Goal: Transaction & Acquisition: Download file/media

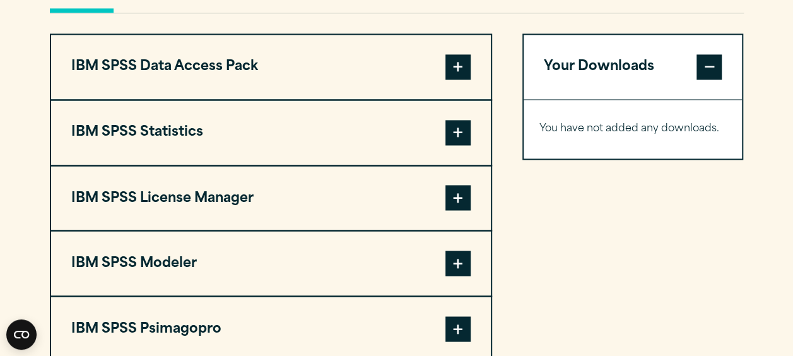
scroll to position [973, 0]
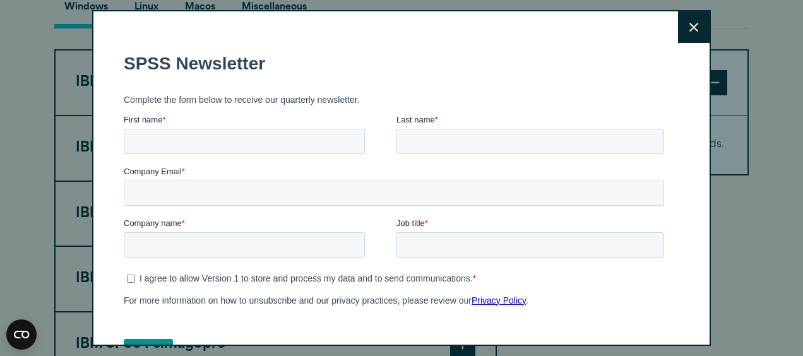
click at [689, 29] on icon at bounding box center [693, 27] width 9 height 9
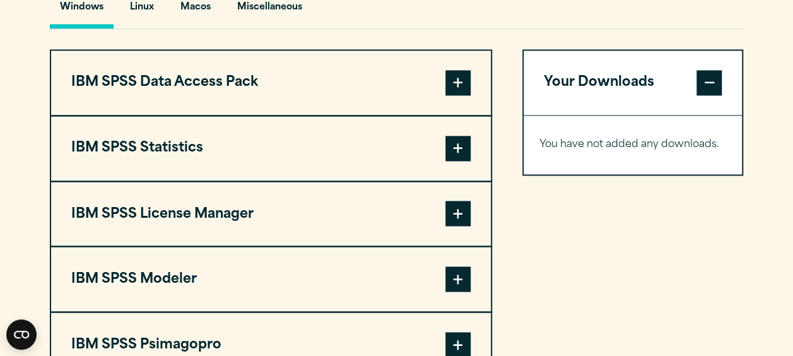
click at [459, 149] on span at bounding box center [457, 148] width 25 height 25
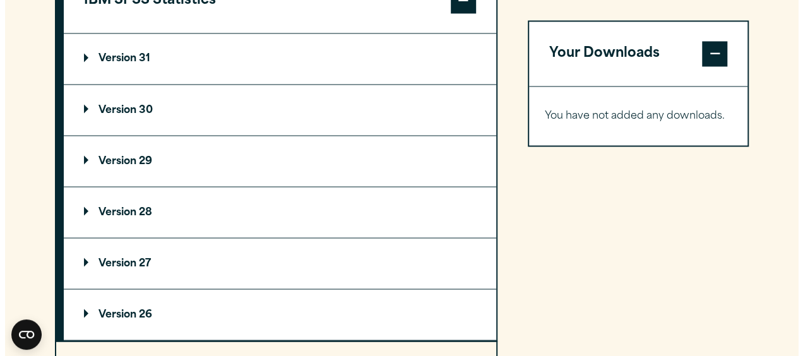
scroll to position [1149, 0]
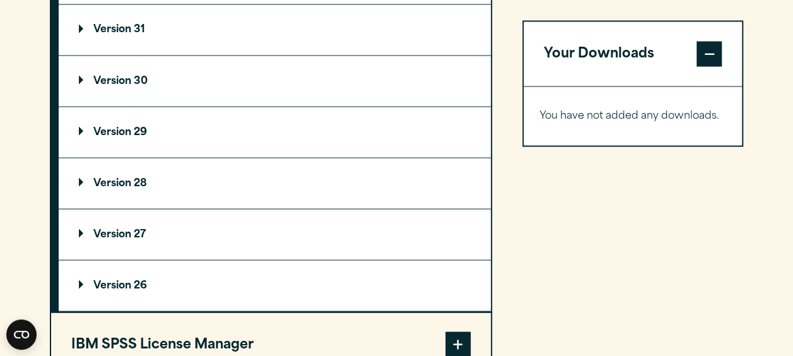
click at [81, 29] on p "Version 31" at bounding box center [112, 30] width 66 height 10
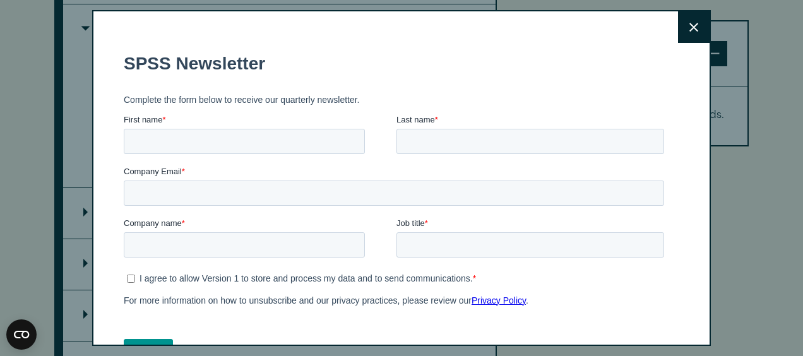
click at [689, 26] on icon at bounding box center [693, 27] width 9 height 9
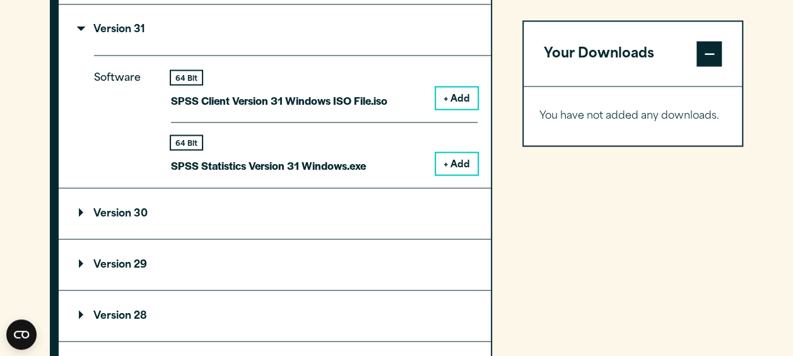
click at [90, 29] on p "Version 31" at bounding box center [112, 30] width 66 height 10
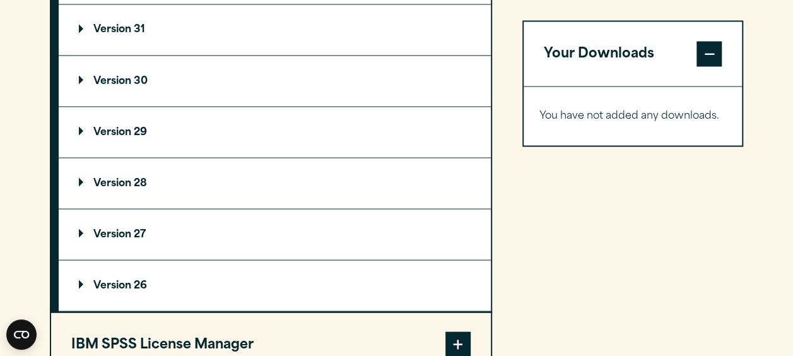
click at [102, 73] on summary "Version 30" at bounding box center [275, 81] width 432 height 50
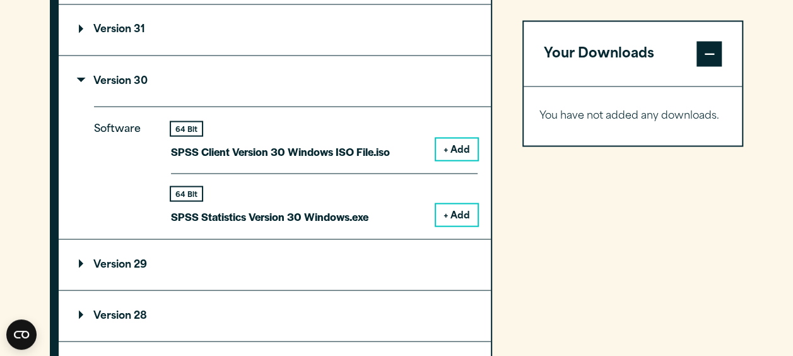
click at [449, 211] on button "+ Add" at bounding box center [457, 214] width 42 height 21
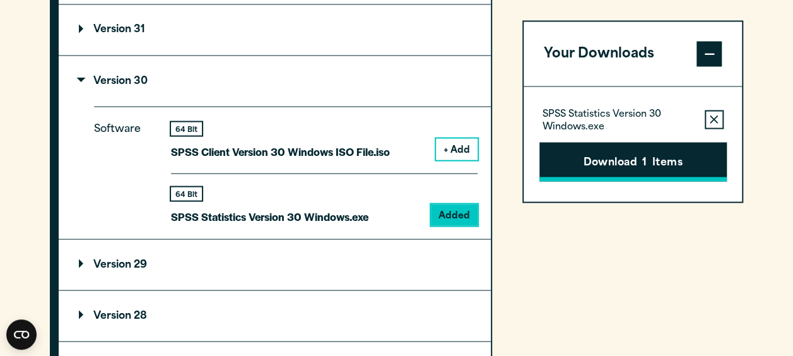
click at [623, 155] on button "Download 1 Items" at bounding box center [632, 161] width 187 height 39
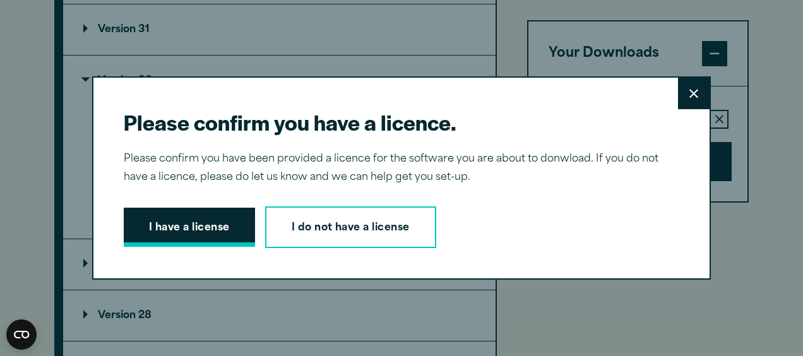
click at [206, 232] on button "I have a license" at bounding box center [189, 227] width 131 height 39
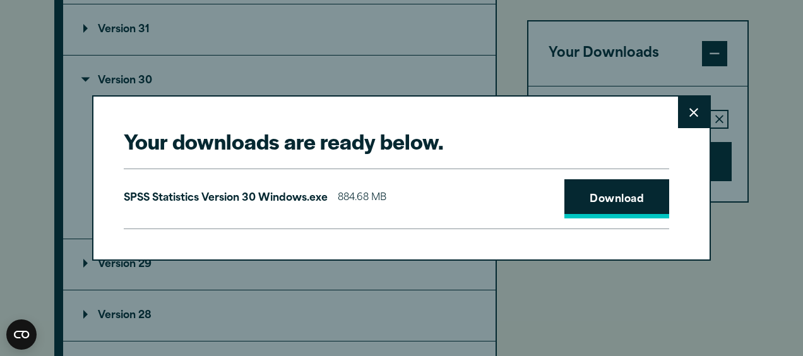
click at [618, 192] on link "Download" at bounding box center [616, 198] width 105 height 39
